Goal: Find contact information: Find contact information

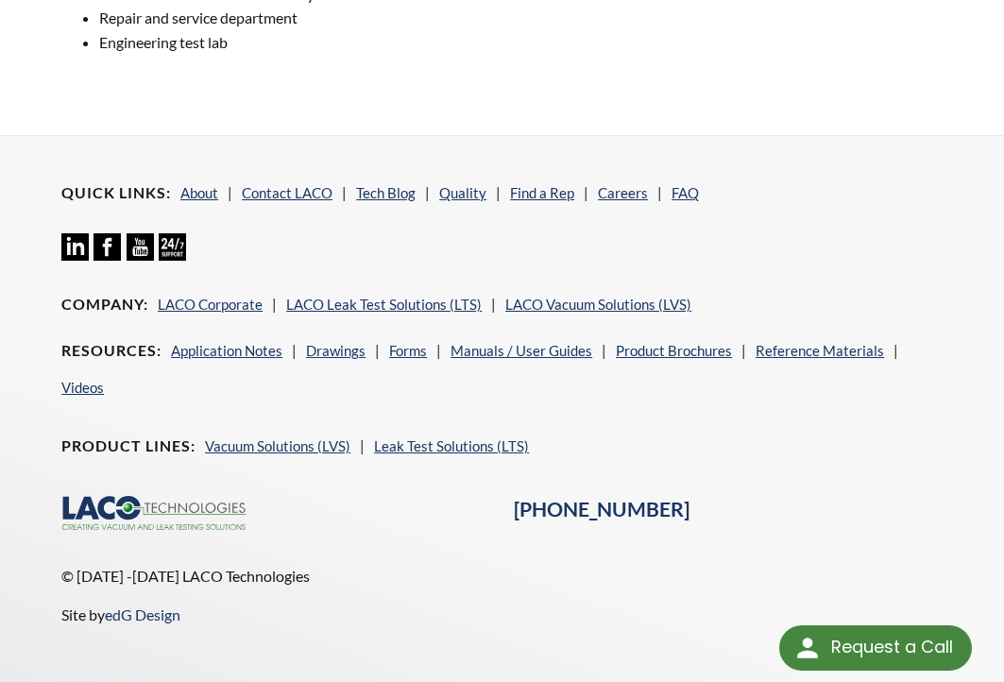
scroll to position [1567, 0]
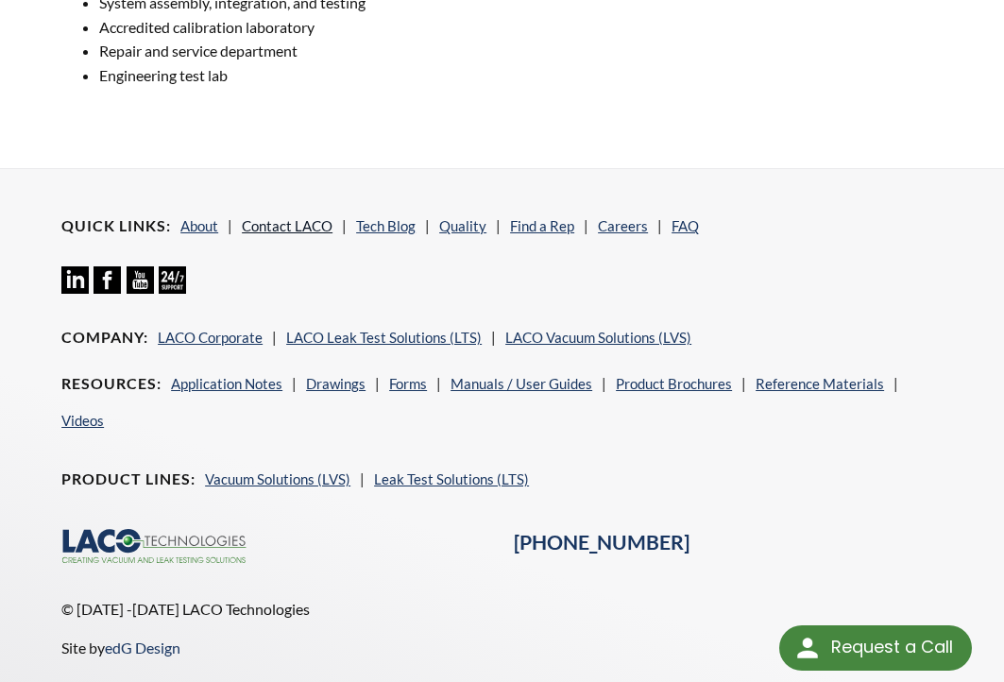
click at [267, 226] on link "Contact LACO" at bounding box center [287, 225] width 91 height 17
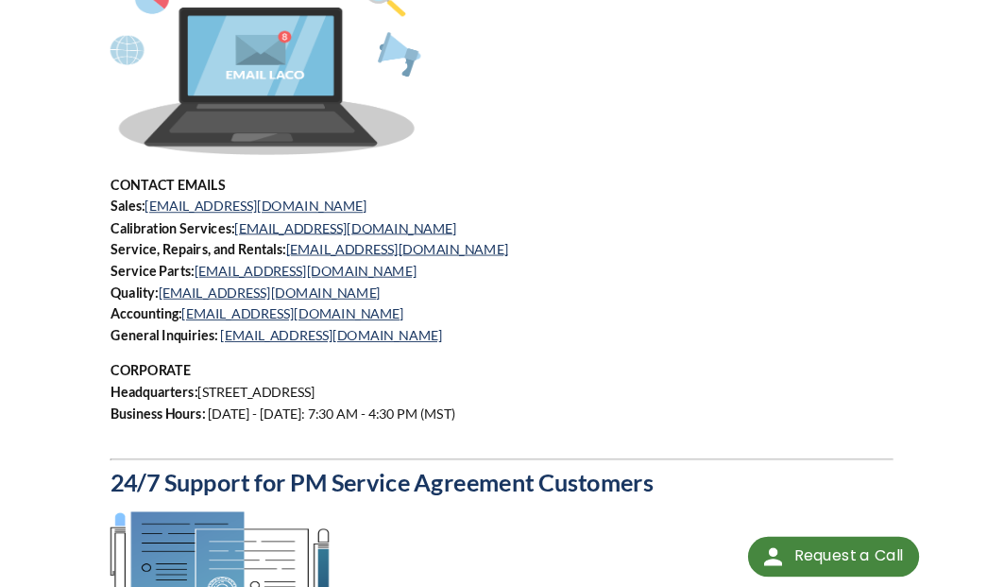
scroll to position [923, 0]
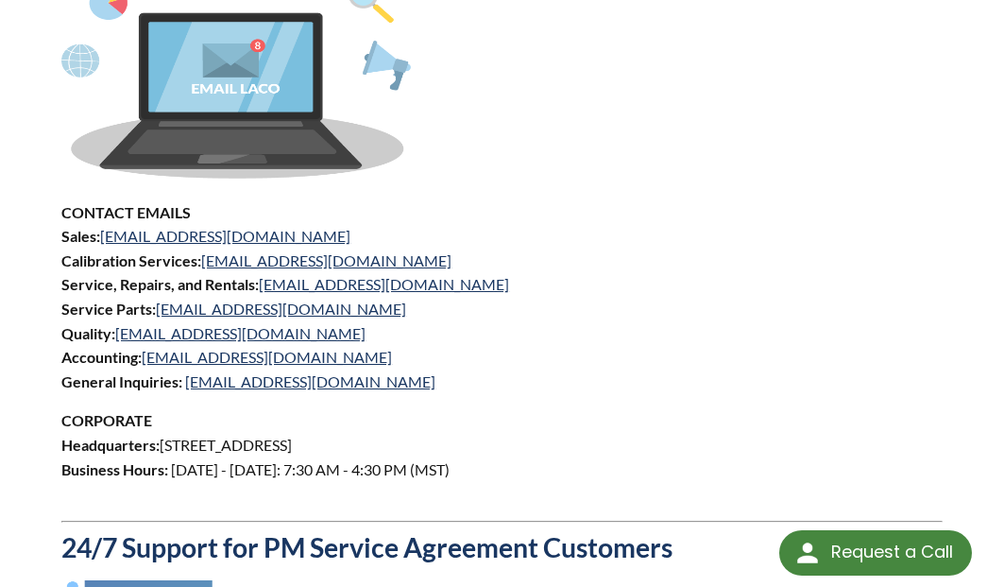
click at [723, 443] on p "CORPORATE Headquarters: [STREET_ADDRESS] Business Hours: [DATE] - [DATE]: 7:30 …" at bounding box center [501, 456] width 881 height 96
drag, startPoint x: 773, startPoint y: 141, endPoint x: 780, endPoint y: 97, distance: 44.1
click at [777, 137] on p at bounding box center [501, 65] width 881 height 239
drag, startPoint x: 255, startPoint y: 235, endPoint x: 103, endPoint y: 238, distance: 152.1
click at [103, 238] on p "CONTACT EMAILS Sales: sales@lacotech.com Calibration Services: calibrations@lac…" at bounding box center [501, 297] width 881 height 194
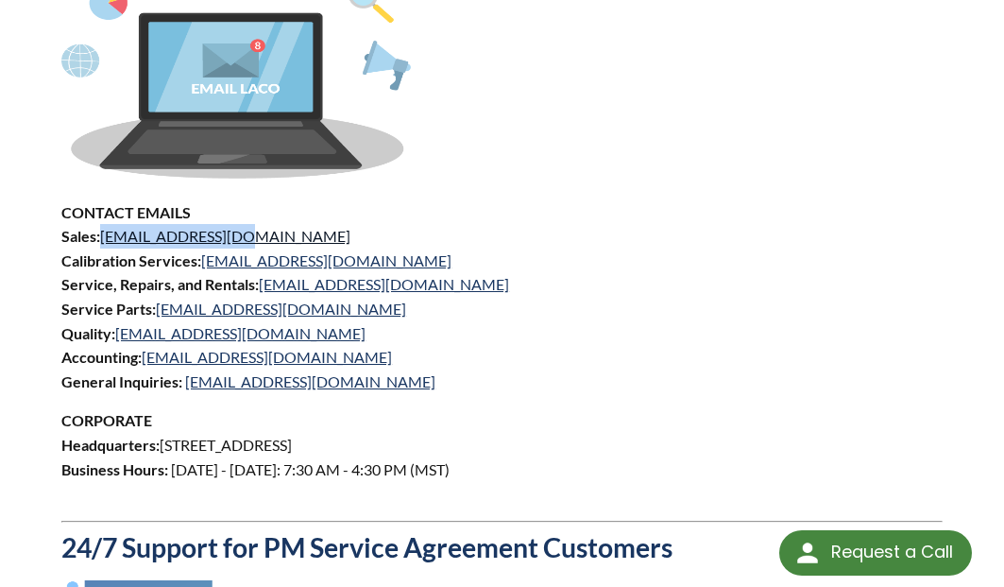
copy link "sales@lacotech.com"
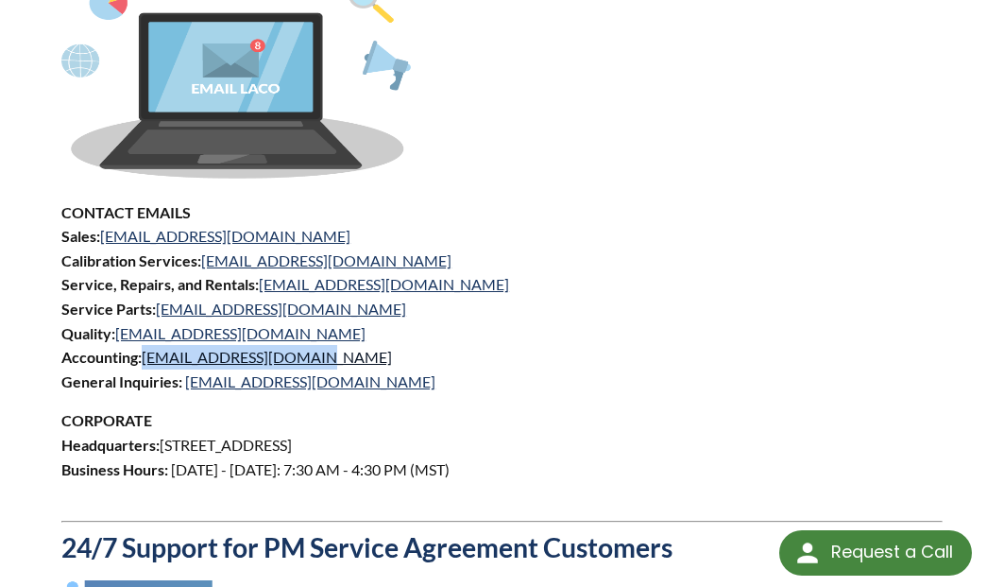
drag, startPoint x: 327, startPoint y: 358, endPoint x: 146, endPoint y: 357, distance: 180.4
click at [146, 357] on p "CONTACT EMAILS Sales: sales@lacotech.com Calibration Services: calibrations@lac…" at bounding box center [501, 297] width 881 height 194
copy link "acctglaco@lacotech.com"
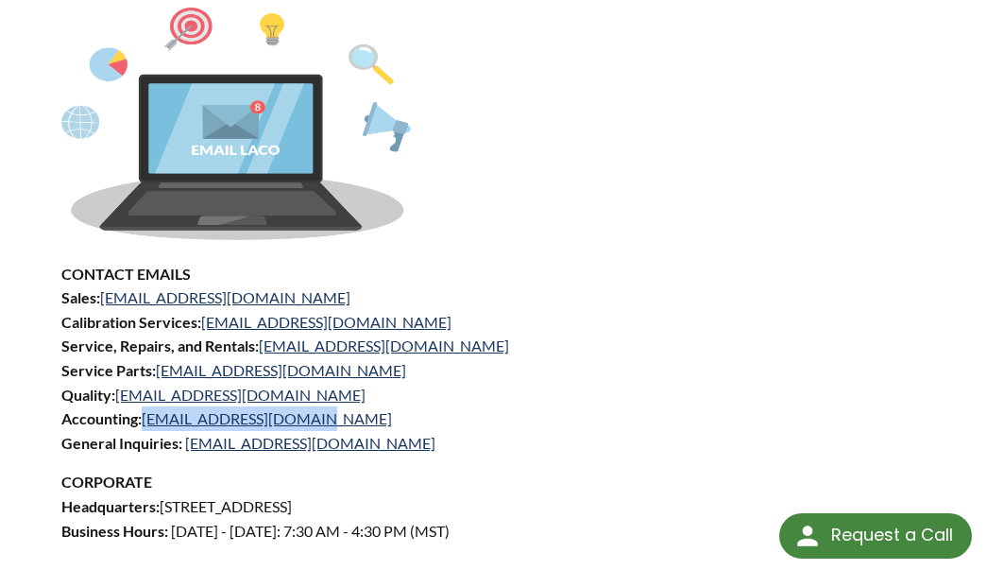
scroll to position [828, 0]
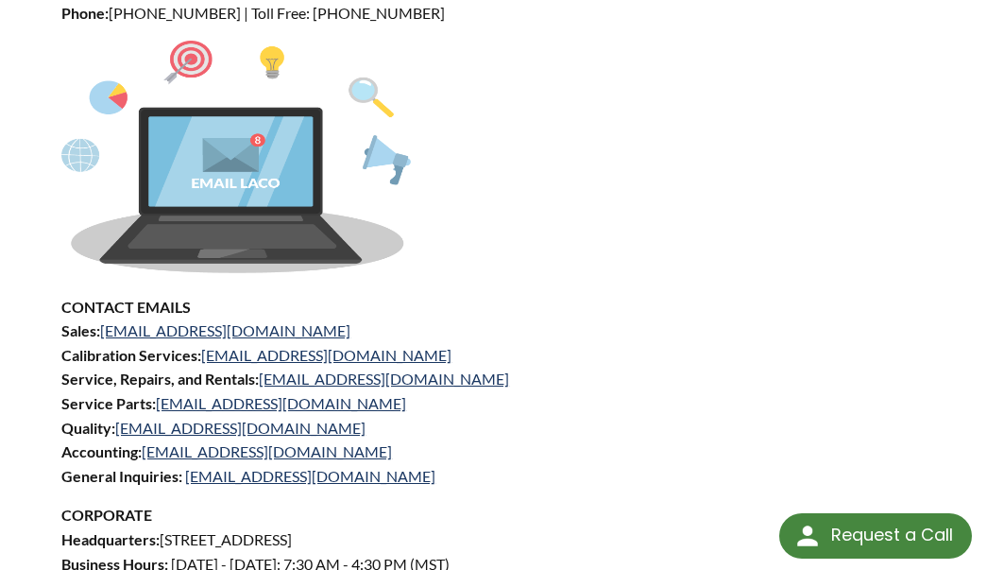
click at [706, 333] on p "CONTACT EMAILS Sales: sales@lacotech.com Calibration Services: calibrations@lac…" at bounding box center [501, 392] width 881 height 194
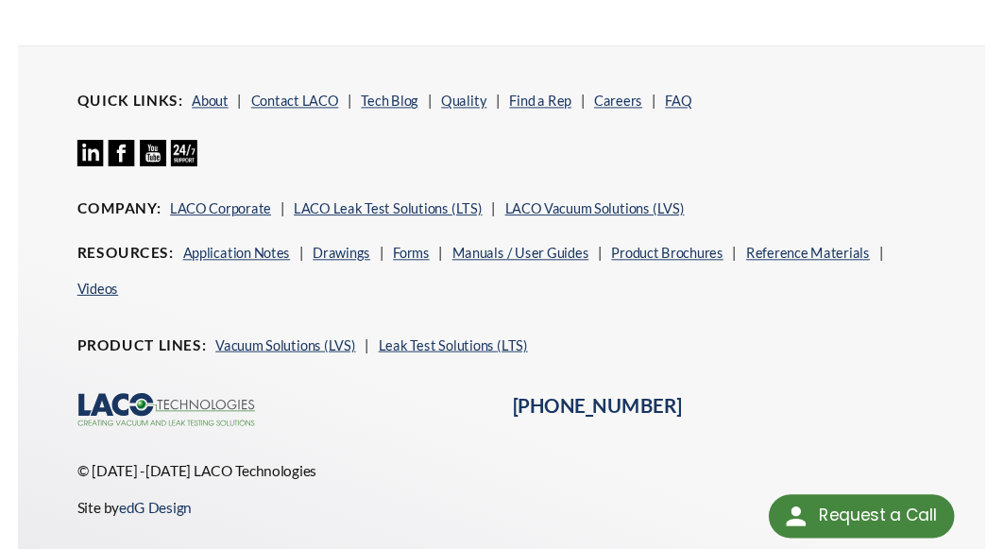
scroll to position [1970, 0]
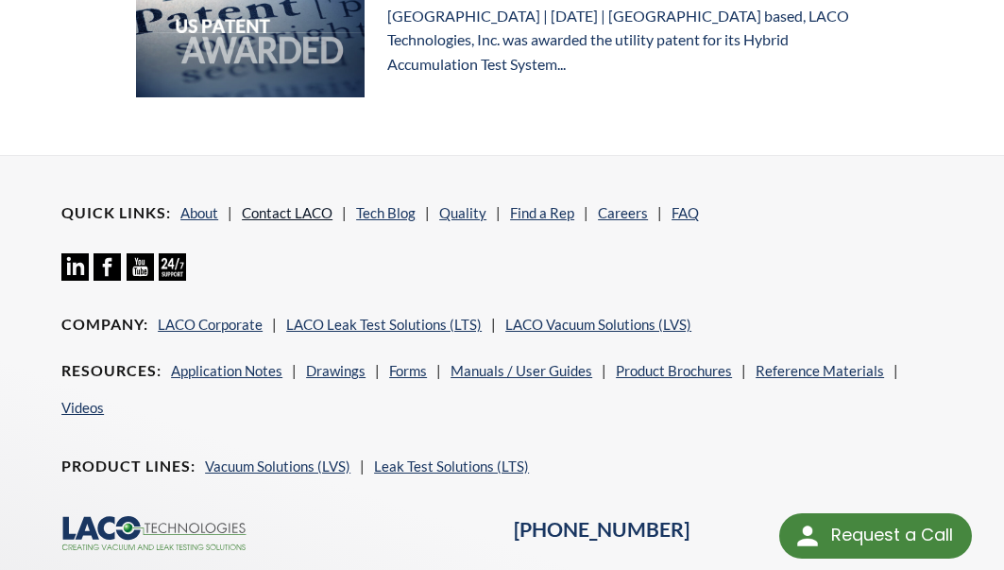
click at [290, 209] on link "Contact LACO" at bounding box center [287, 212] width 91 height 17
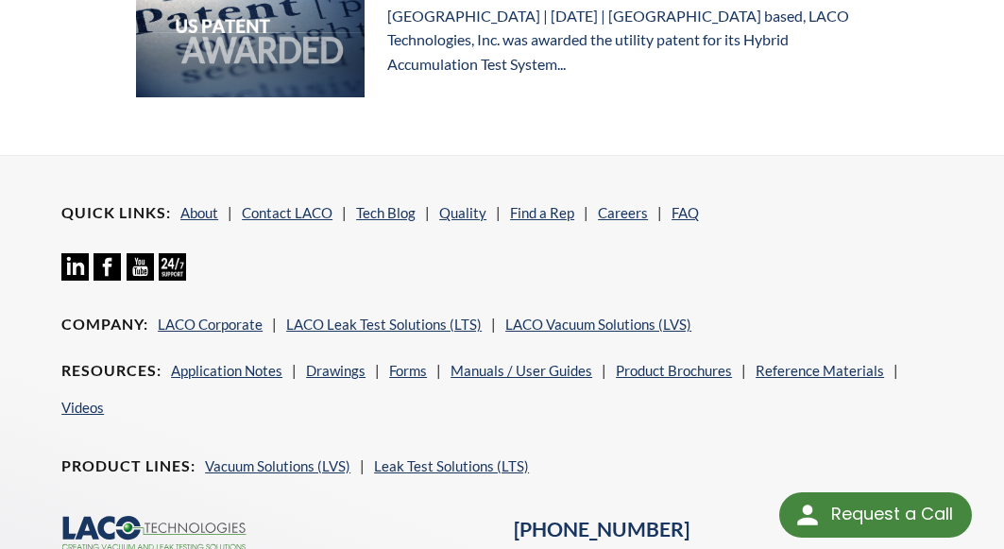
click at [799, 241] on nav "Quick Links About Contact LACO Tech Blog Quality Find a Rep Careers FAQ" at bounding box center [501, 227] width 881 height 52
drag, startPoint x: 774, startPoint y: 328, endPoint x: 552, endPoint y: 174, distance: 270.1
click at [791, 313] on nav "Company LACO Corporate LACO Leak Test Solutions (LTS) LACO Vacuum Solutions (LV…" at bounding box center [501, 331] width 881 height 37
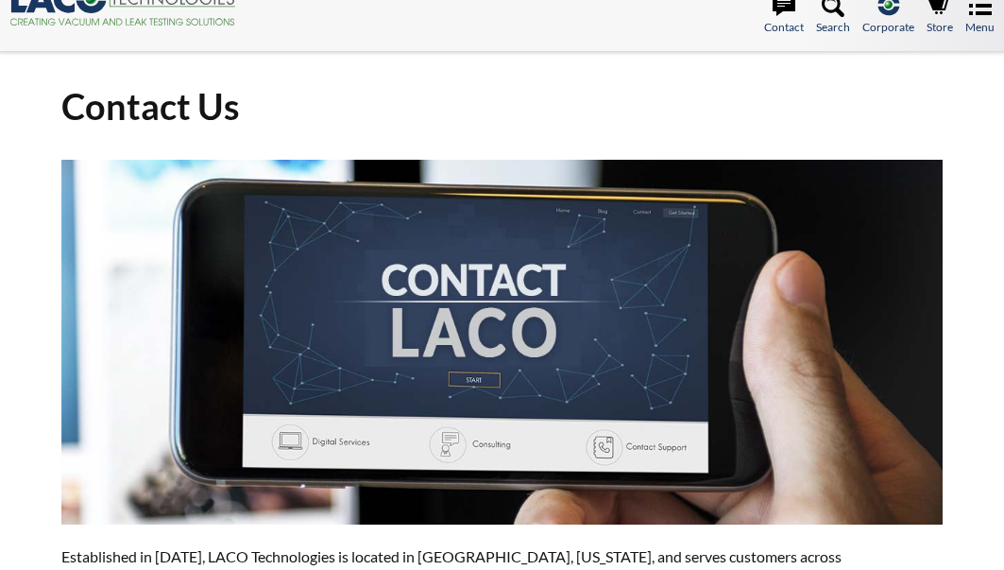
select select "Widget de traducción de idiomas"
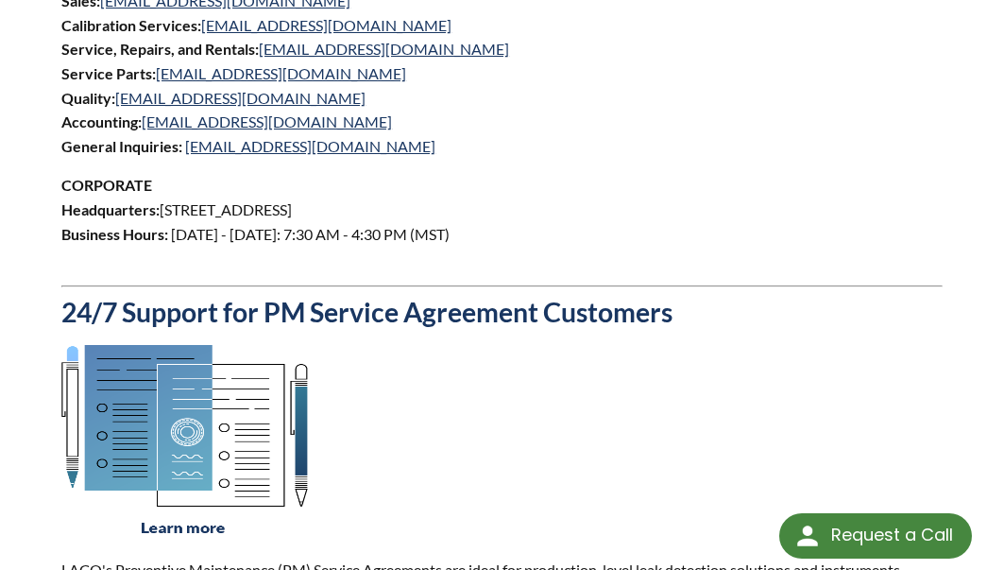
scroll to position [1039, 0]
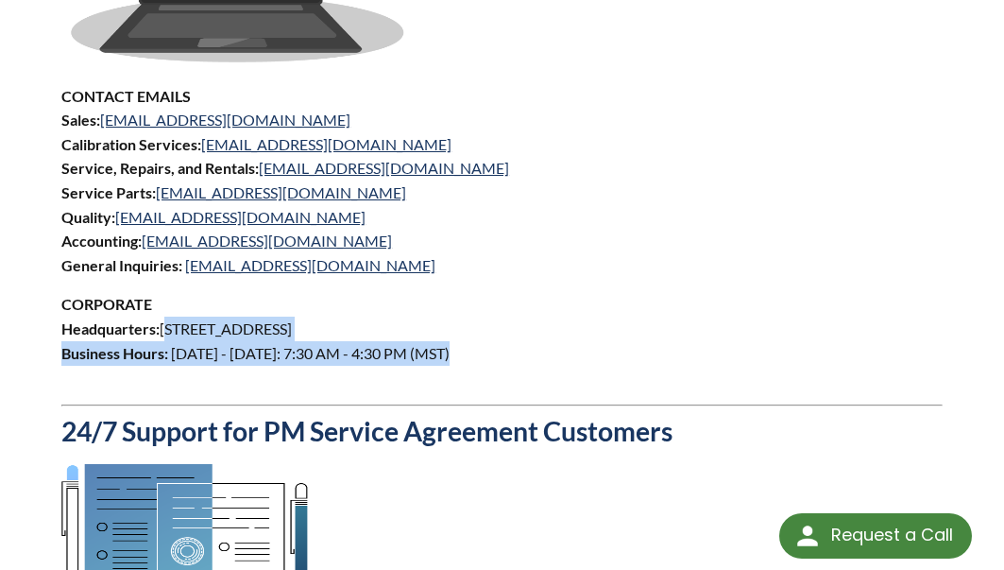
drag, startPoint x: 162, startPoint y: 327, endPoint x: 544, endPoint y: 336, distance: 382.7
click at [567, 338] on p "CORPORATE Headquarters: 3085 West Directors Row, Salt Lake City, UT 84104 Busin…" at bounding box center [501, 340] width 881 height 96
copy p "3085 West Directors Row, Salt Lake City, UT 84104"
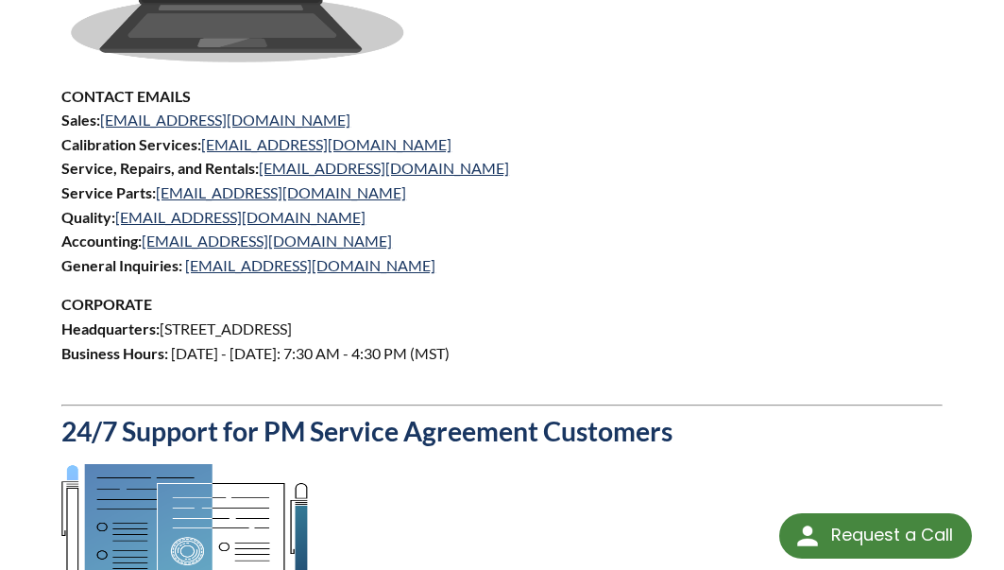
click at [804, 291] on div "Established in 1975, LACO Technologies is located in Salt Lake City, Utah, and …" at bounding box center [501, 122] width 881 height 1930
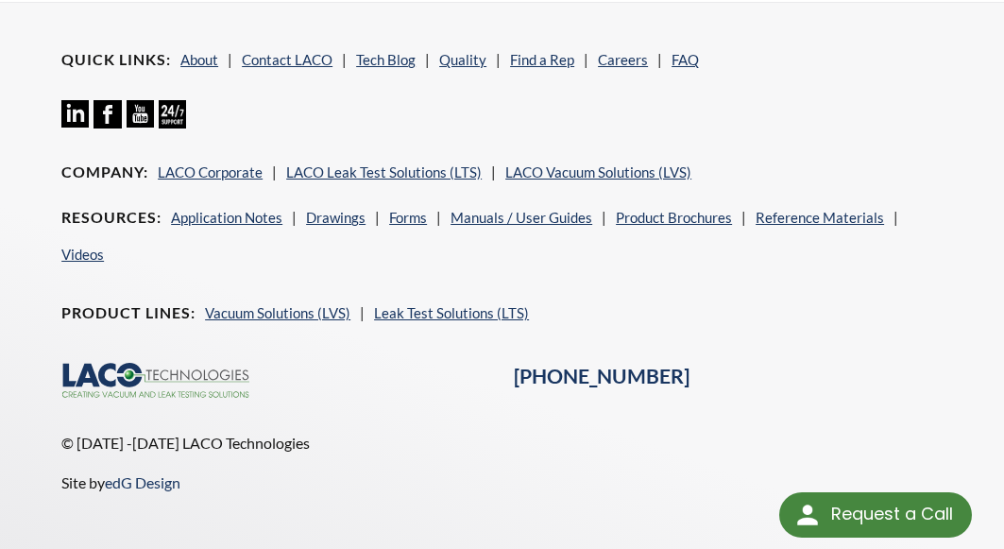
scroll to position [3324, 0]
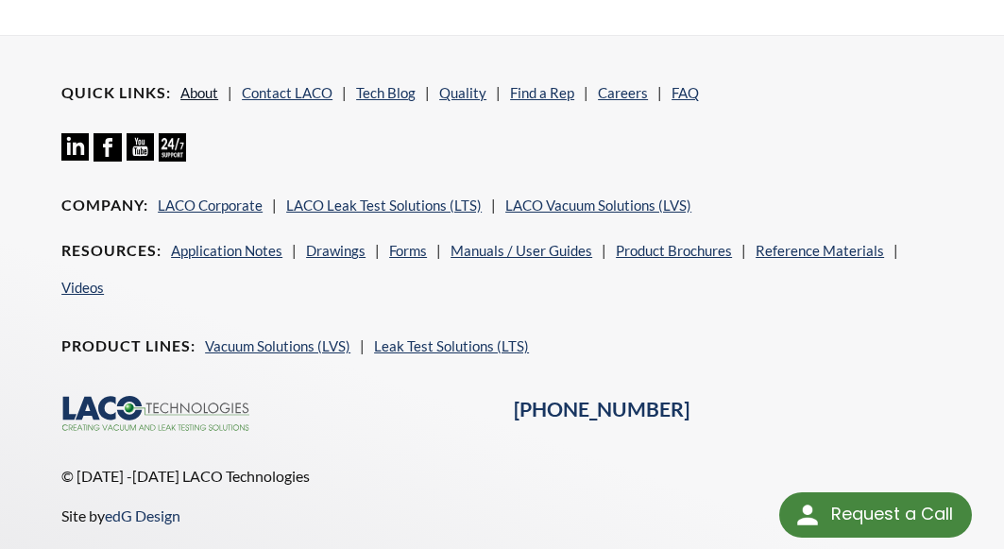
click at [210, 90] on link "About" at bounding box center [199, 92] width 38 height 17
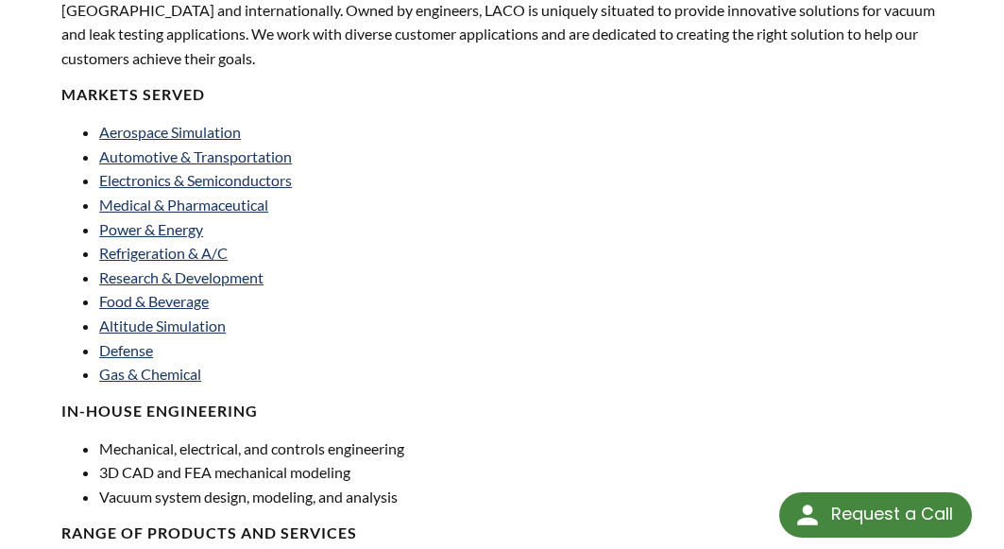
scroll to position [661, 0]
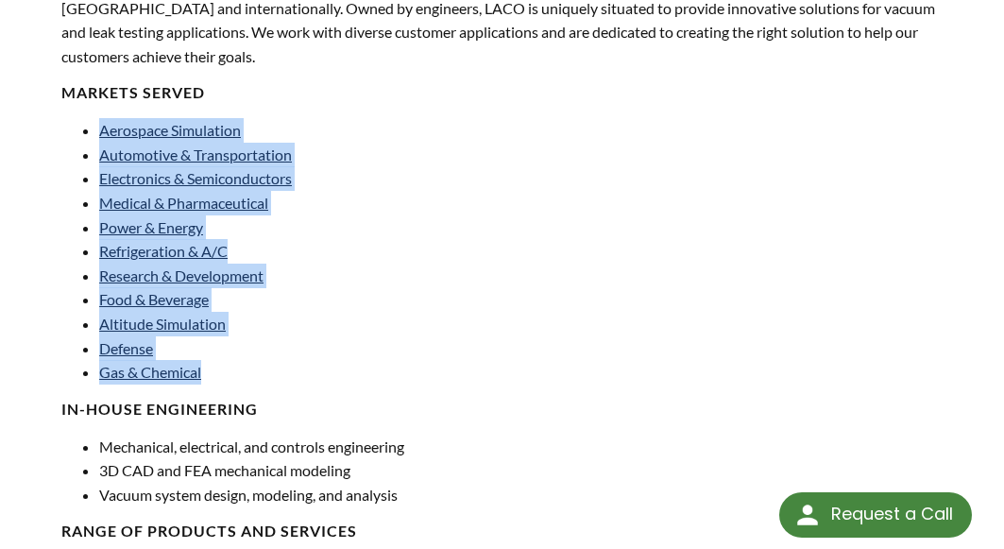
drag, startPoint x: 223, startPoint y: 375, endPoint x: 96, endPoint y: 133, distance: 272.9
click at [96, 133] on ul "Aerospace Simulation Automotive & Transportation Electronics & Semiconductors M…" at bounding box center [275, 251] width 429 height 266
copy ul "Aerospace Simulation Automotive & Transportation Electronics & Semiconductors M…"
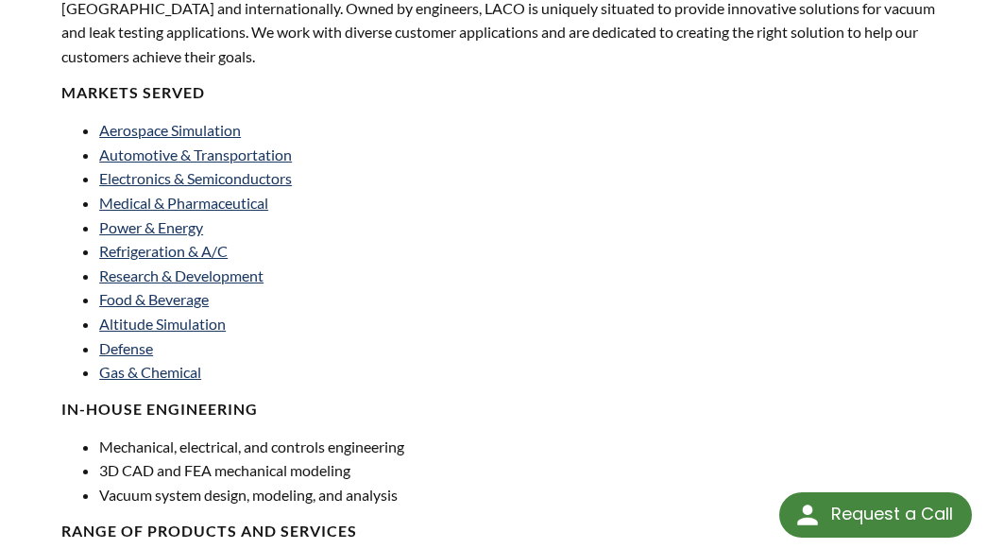
drag, startPoint x: 818, startPoint y: 347, endPoint x: 808, endPoint y: 350, distance: 11.1
click at [809, 350] on div "LACO Technologies, Inc. is a leading manufacturer of vacuum and leak testing sy…" at bounding box center [501, 280] width 881 height 1493
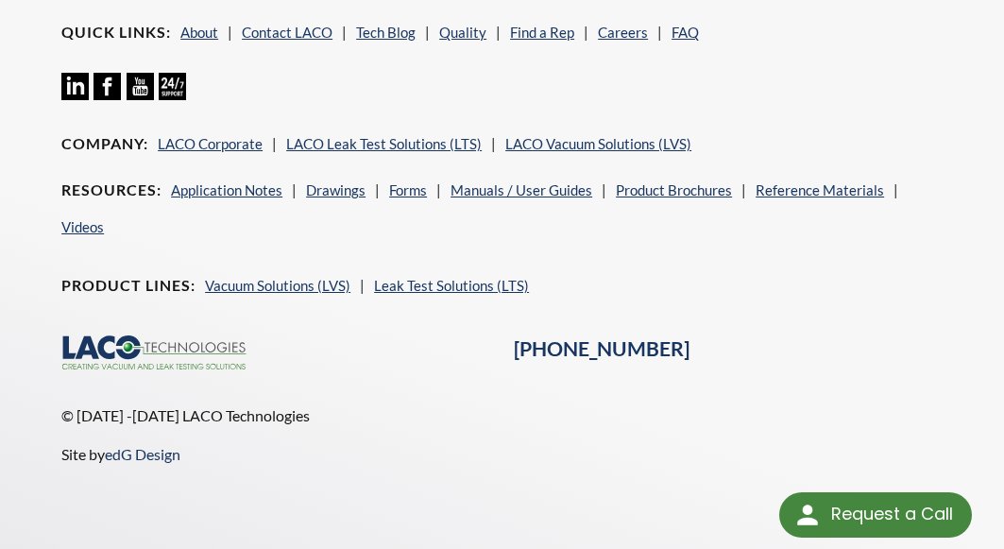
scroll to position [1795, 0]
